Goal: Use online tool/utility: Utilize a website feature to perform a specific function

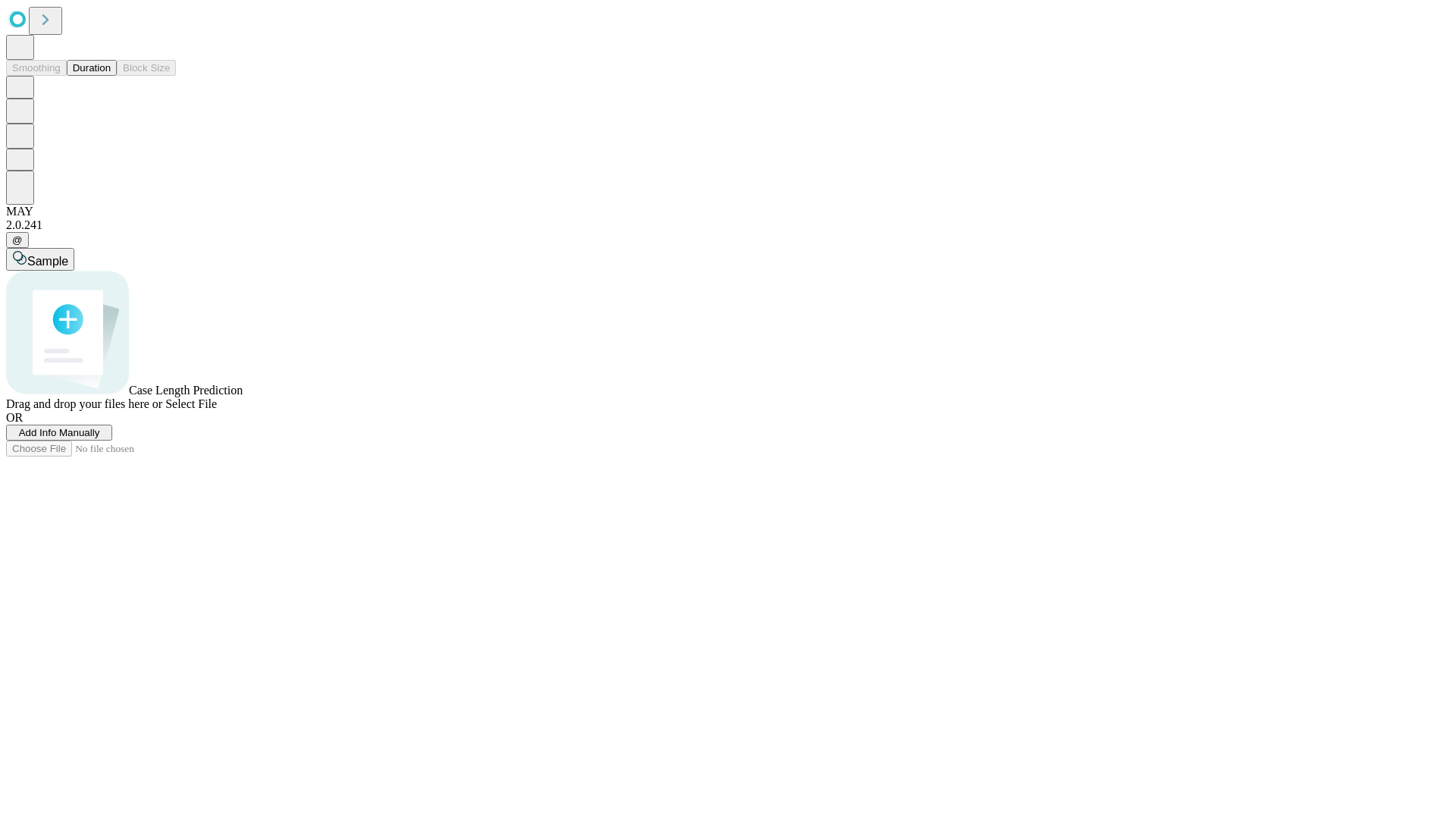
click at [100, 438] on span "Add Info Manually" at bounding box center [59, 432] width 81 height 11
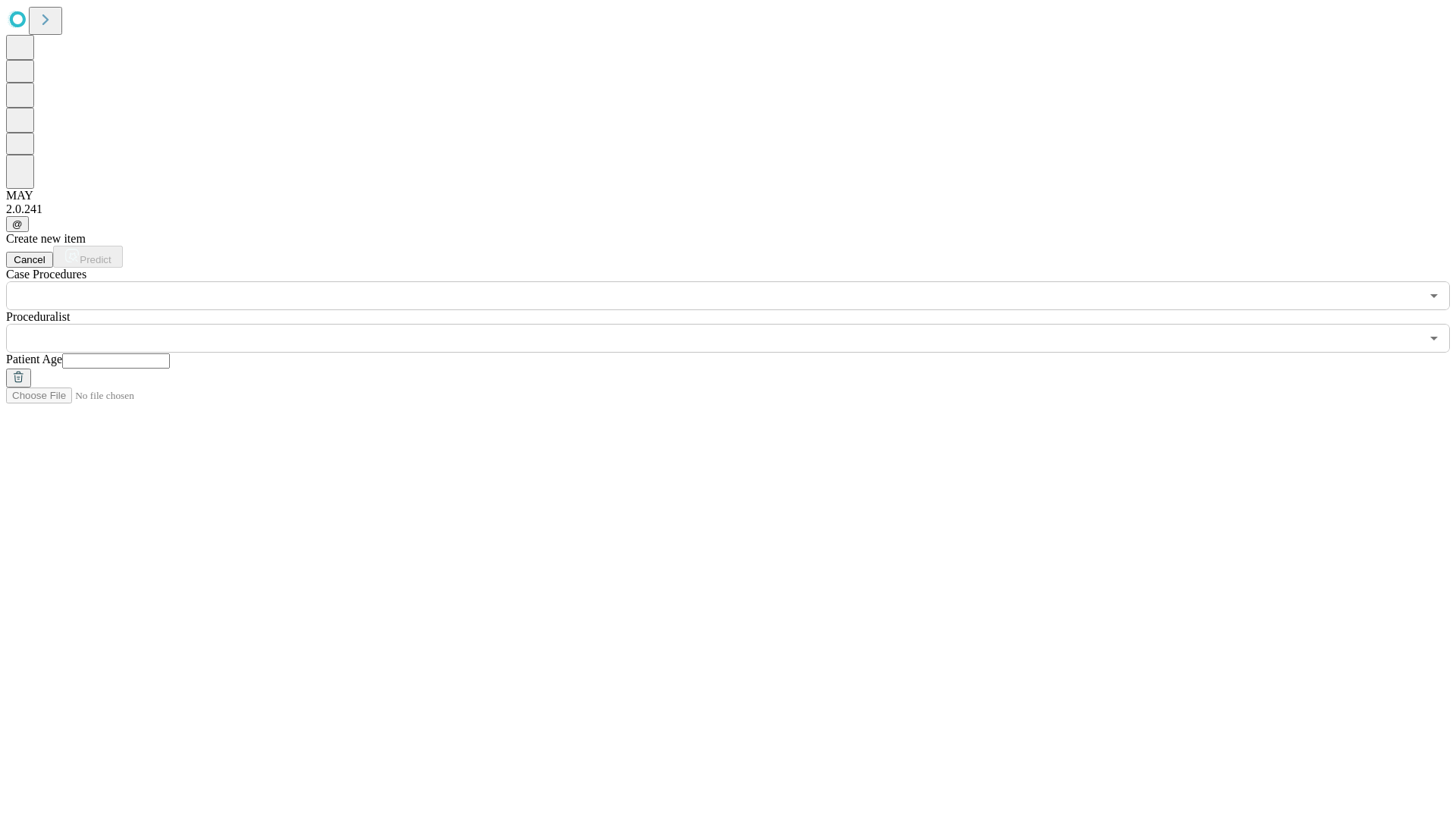
click at [170, 353] on input "text" at bounding box center [116, 361] width 108 height 15
type input "**"
click at [739, 323] on input "text" at bounding box center [713, 337] width 1414 height 28
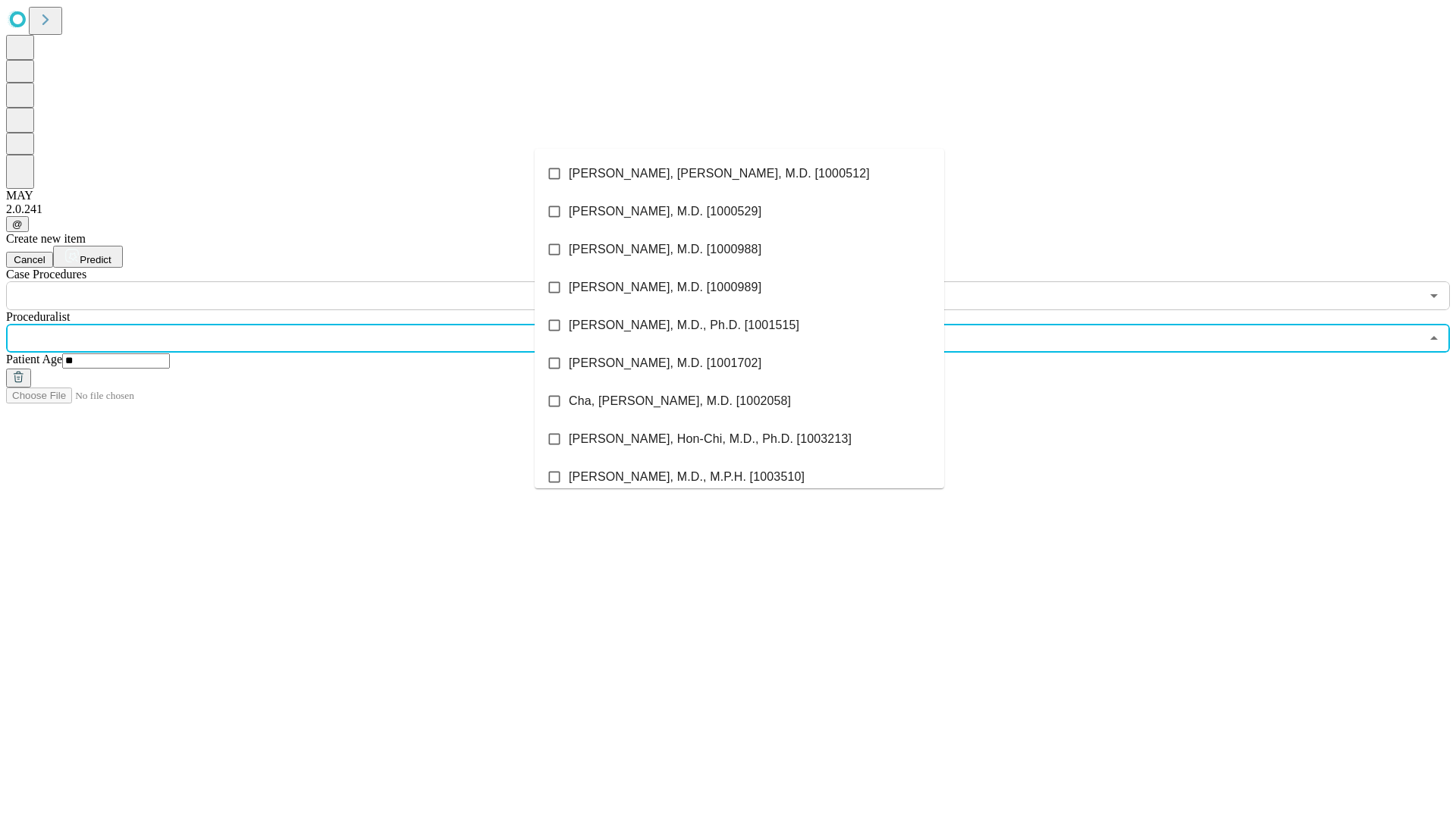
click at [739, 174] on li "[PERSON_NAME], [PERSON_NAME], M.D. [1000512]" at bounding box center [739, 173] width 410 height 38
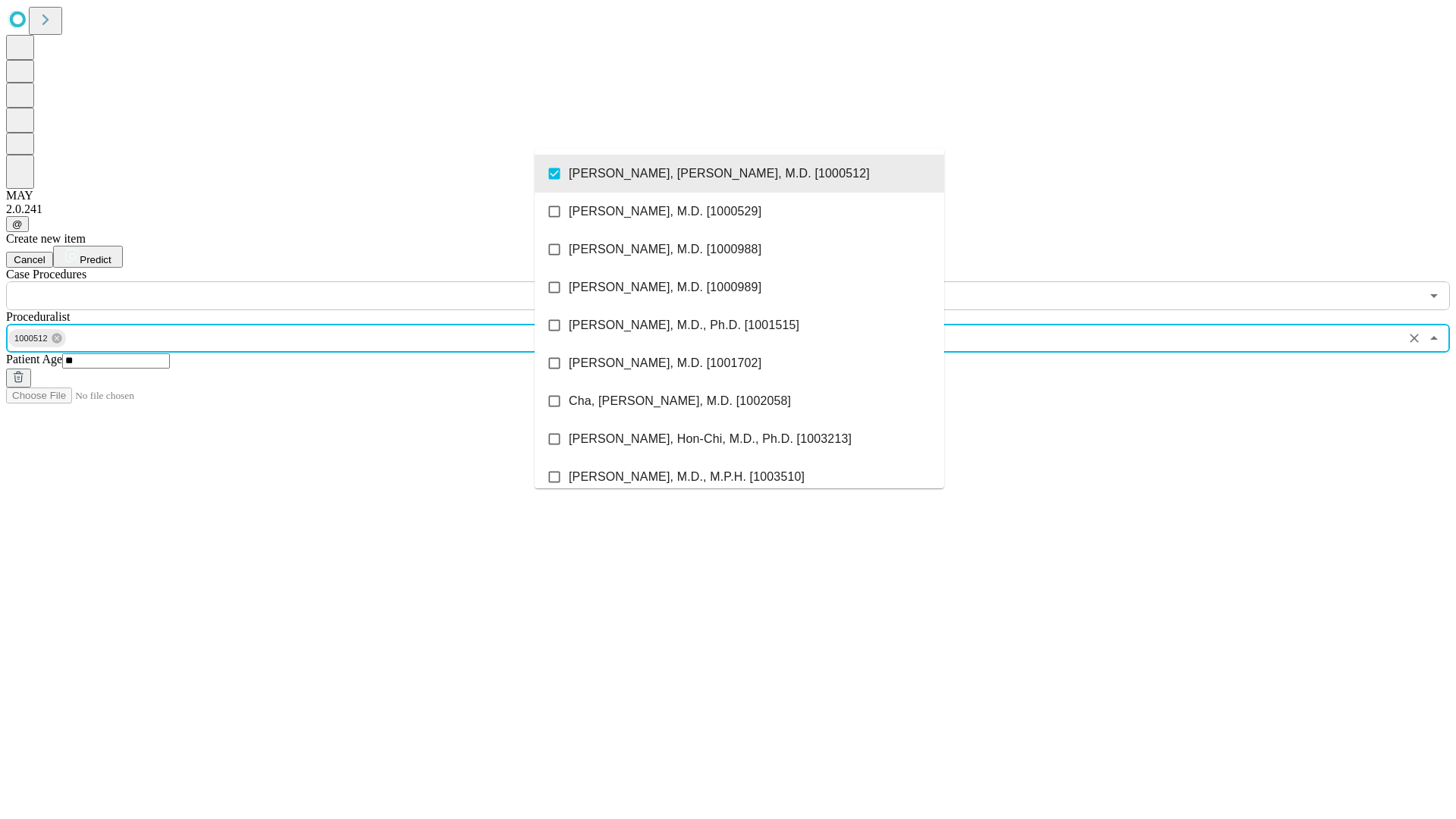
click at [318, 281] on input "text" at bounding box center [713, 295] width 1414 height 28
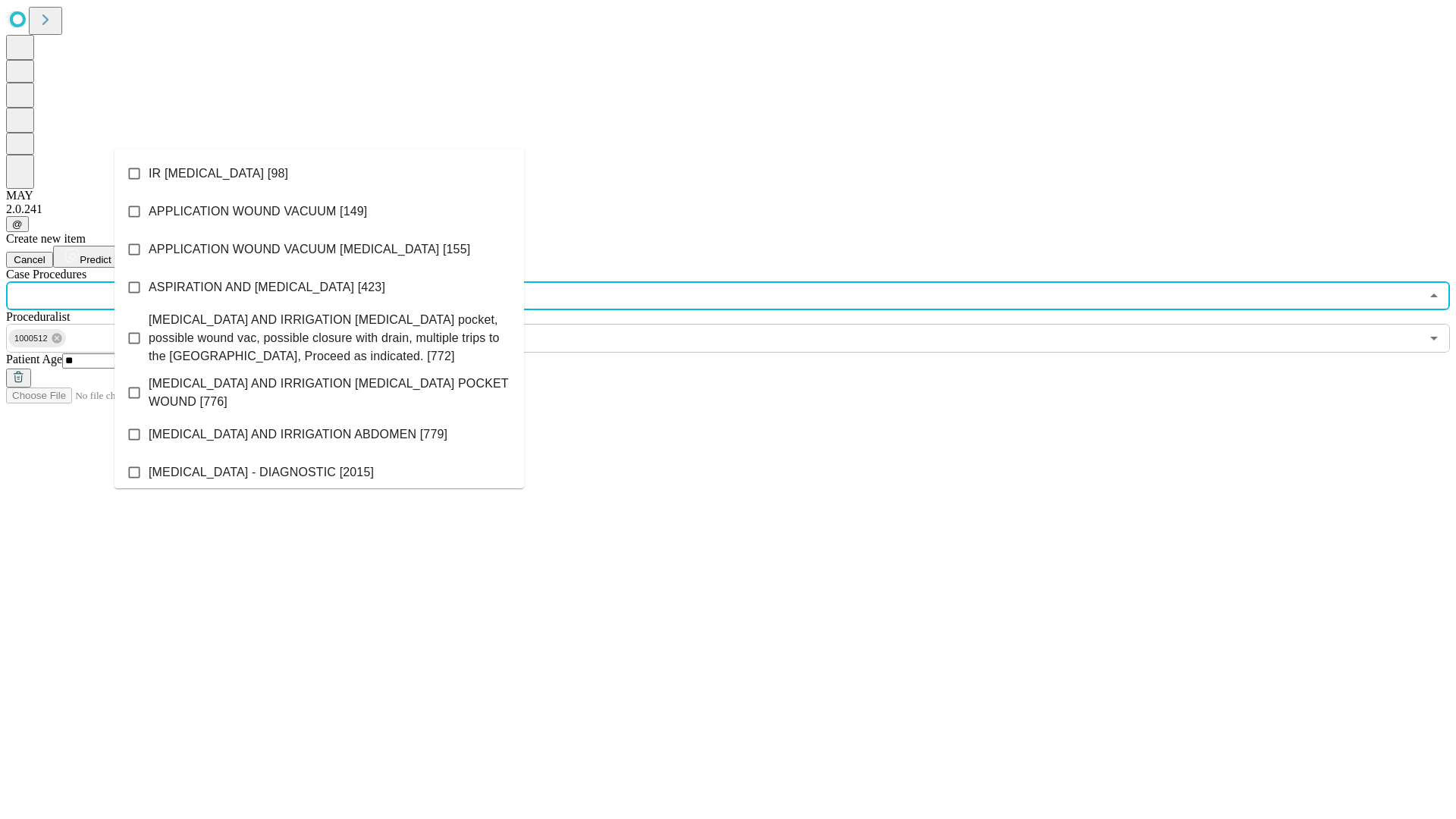
click at [319, 174] on li "IR [MEDICAL_DATA] [98]" at bounding box center [319, 173] width 410 height 38
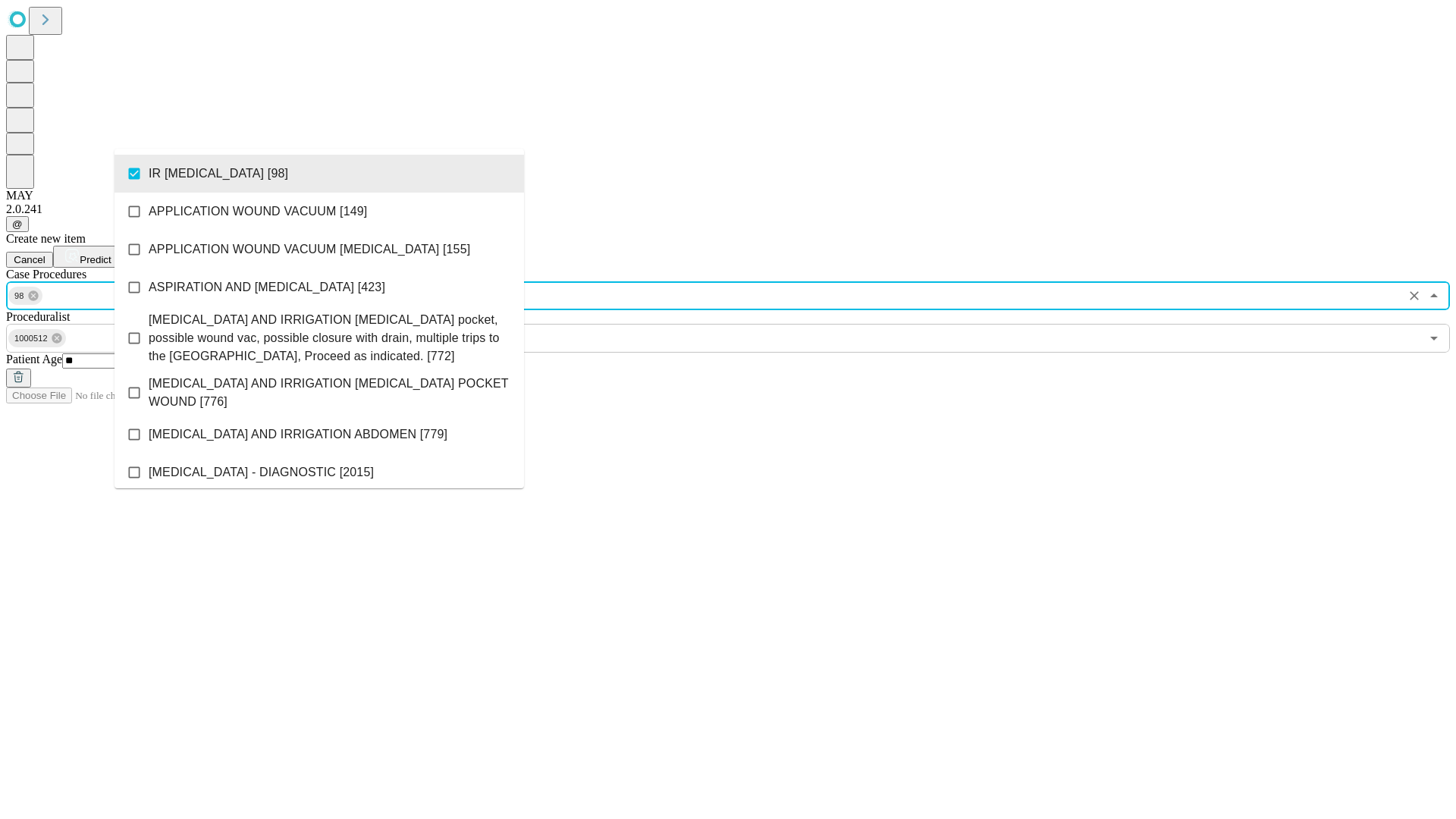
click at [110, 254] on span "Predict" at bounding box center [95, 260] width 31 height 11
